Goal: Obtain resource: Download file/media

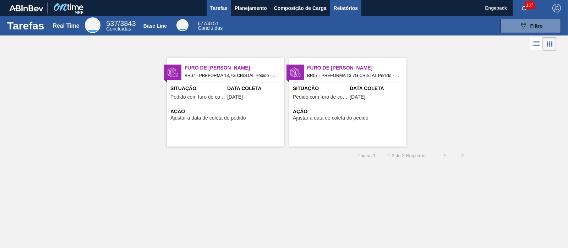
click at [335, 13] on button "Relatórios" at bounding box center [345, 8] width 31 height 16
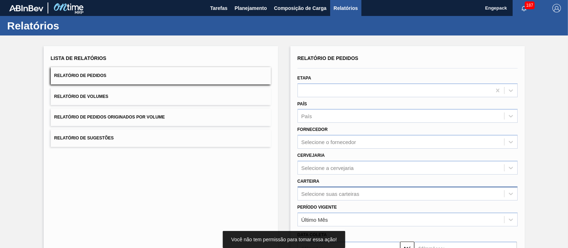
click at [333, 192] on div "Selecione suas carteiras" at bounding box center [408, 194] width 220 height 14
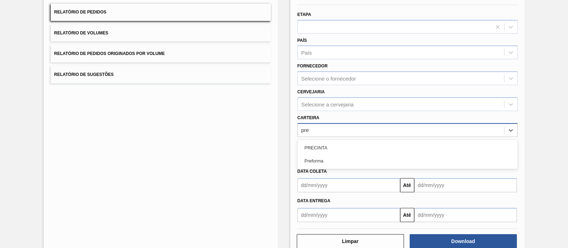
type input "pref"
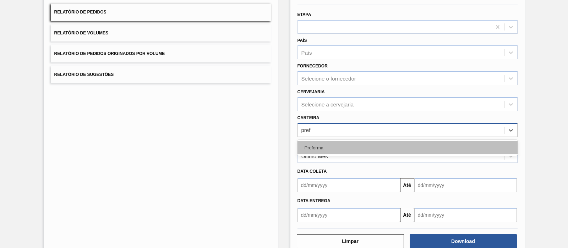
click at [337, 141] on div "Preforma" at bounding box center [408, 147] width 220 height 13
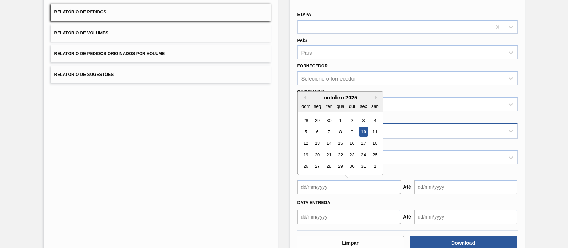
click at [327, 186] on input "text" at bounding box center [349, 187] width 103 height 14
click at [343, 118] on div "1" at bounding box center [340, 121] width 10 height 10
type input "[DATE]"
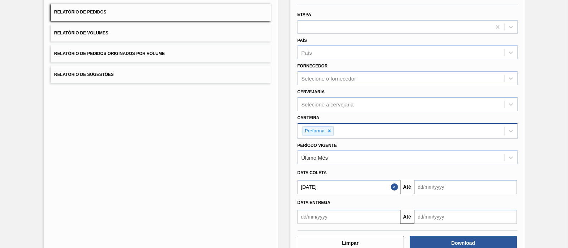
click at [429, 185] on input "text" at bounding box center [465, 187] width 103 height 14
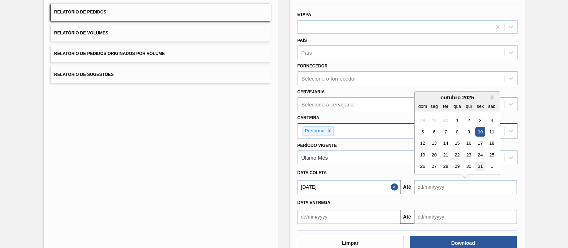
click at [481, 167] on div "31" at bounding box center [480, 167] width 10 height 10
type input "[DATE]"
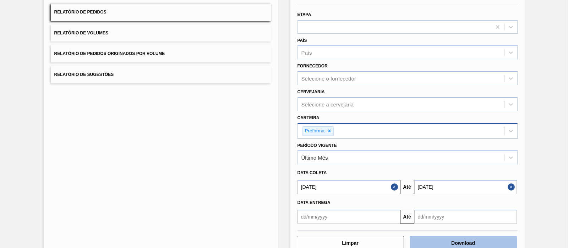
click at [475, 241] on button "Download" at bounding box center [463, 243] width 107 height 14
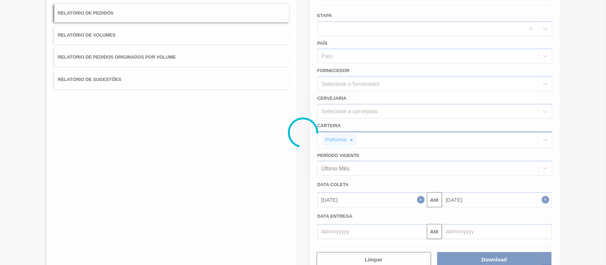
scroll to position [63, 0]
